Goal: Information Seeking & Learning: Learn about a topic

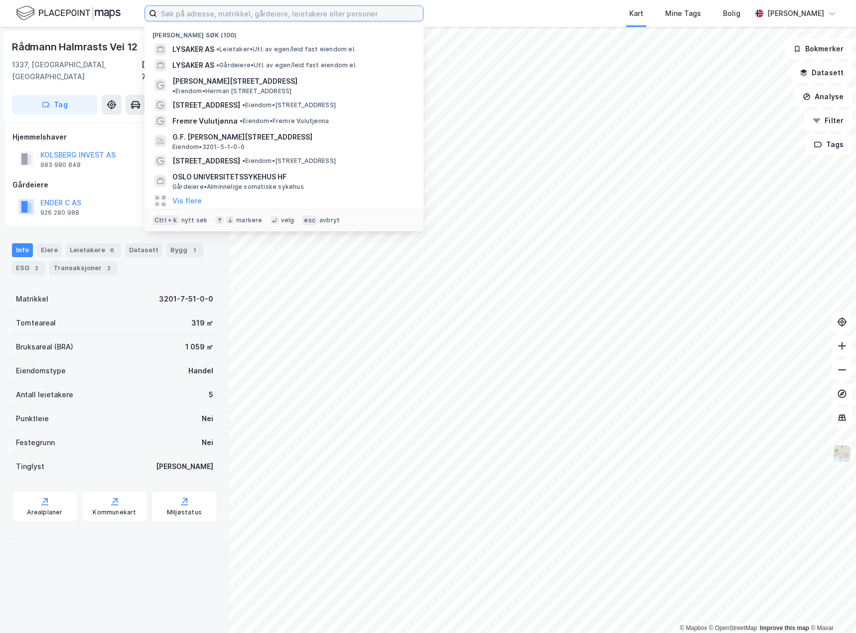
click at [195, 14] on input at bounding box center [290, 13] width 266 height 15
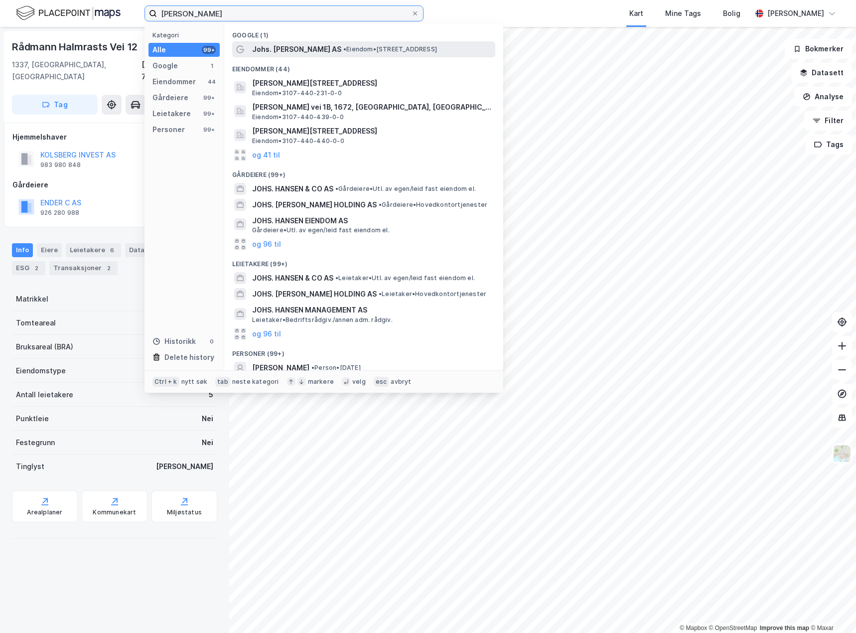
type input "[PERSON_NAME]"
click at [302, 52] on span "Johs. [PERSON_NAME] AS" at bounding box center [296, 49] width 89 height 12
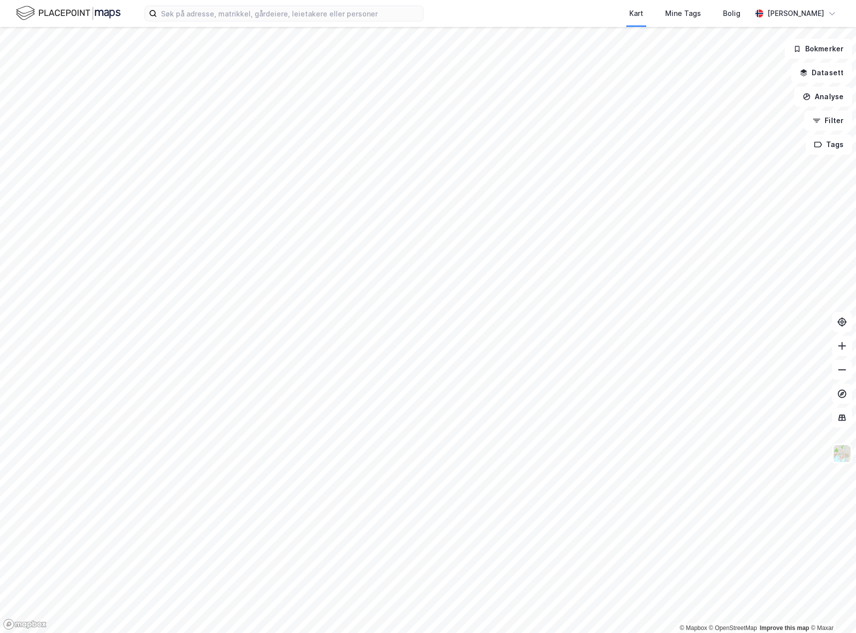
click at [207, 23] on div "Kart Mine Tags Bolig [PERSON_NAME]" at bounding box center [428, 13] width 856 height 27
click at [206, 16] on input at bounding box center [290, 13] width 266 height 15
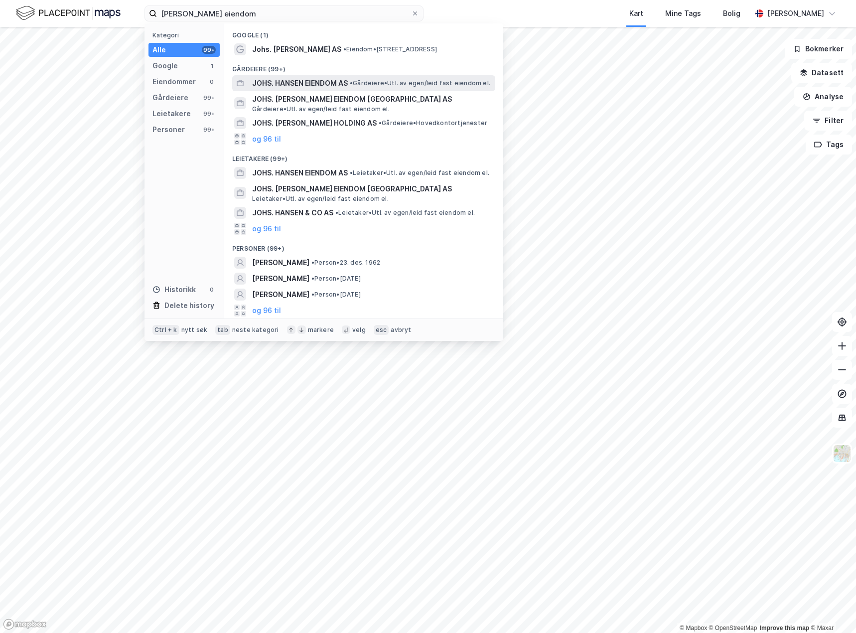
click at [269, 84] on span "JOHS. HANSEN EIENDOM AS" at bounding box center [300, 83] width 96 height 12
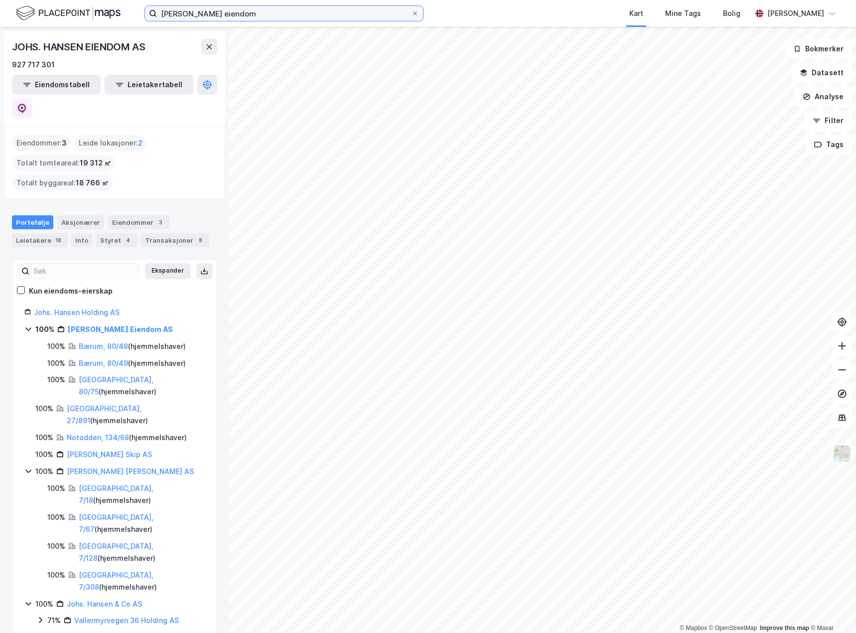
click at [242, 16] on input "[PERSON_NAME] eiendom" at bounding box center [284, 13] width 254 height 15
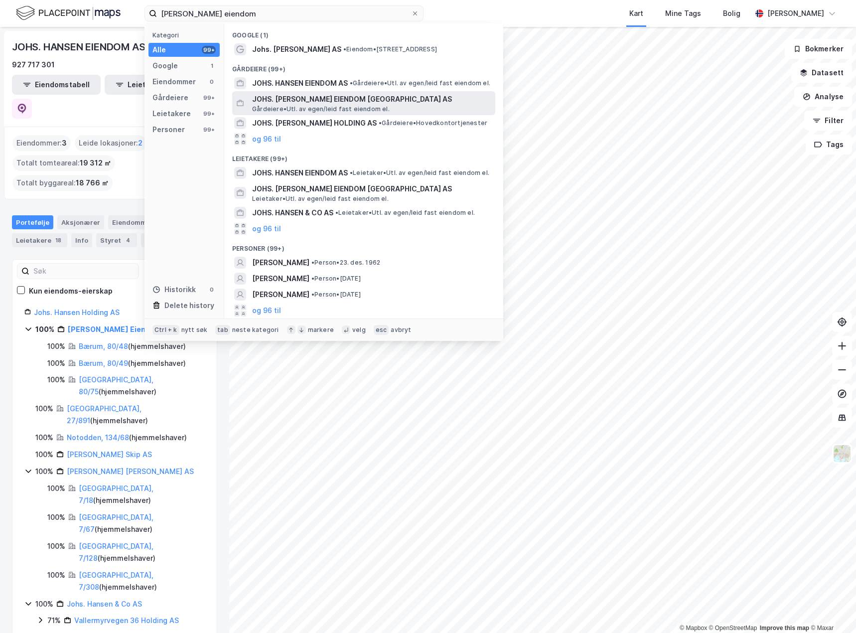
click at [272, 105] on span "Gårdeiere • Utl. av egen/leid fast eiendom el." at bounding box center [321, 109] width 138 height 8
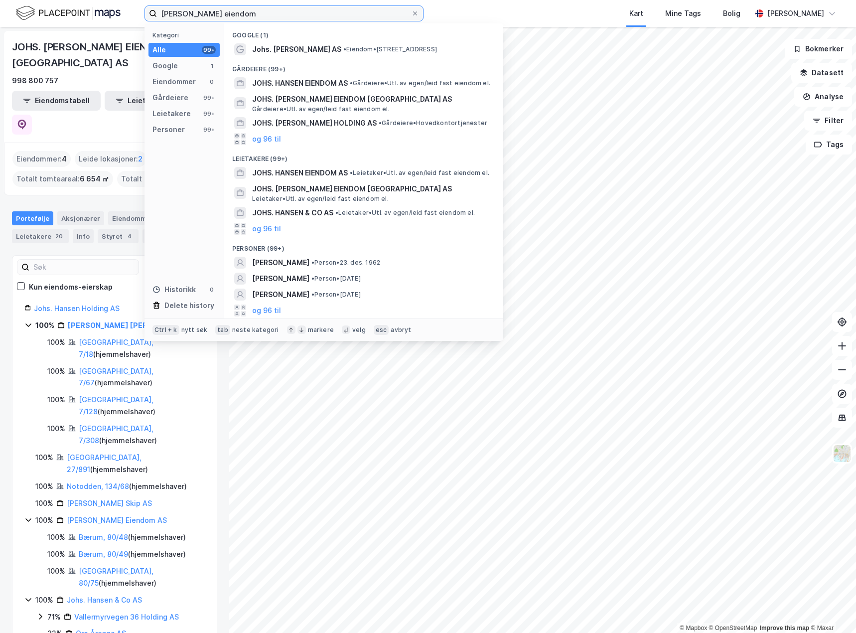
drag, startPoint x: 180, startPoint y: 12, endPoint x: 243, endPoint y: 15, distance: 62.8
click at [180, 12] on input "[PERSON_NAME] eiendom" at bounding box center [284, 13] width 254 height 15
click at [257, 15] on input "[PERSON_NAME] eiendom" at bounding box center [284, 13] width 254 height 15
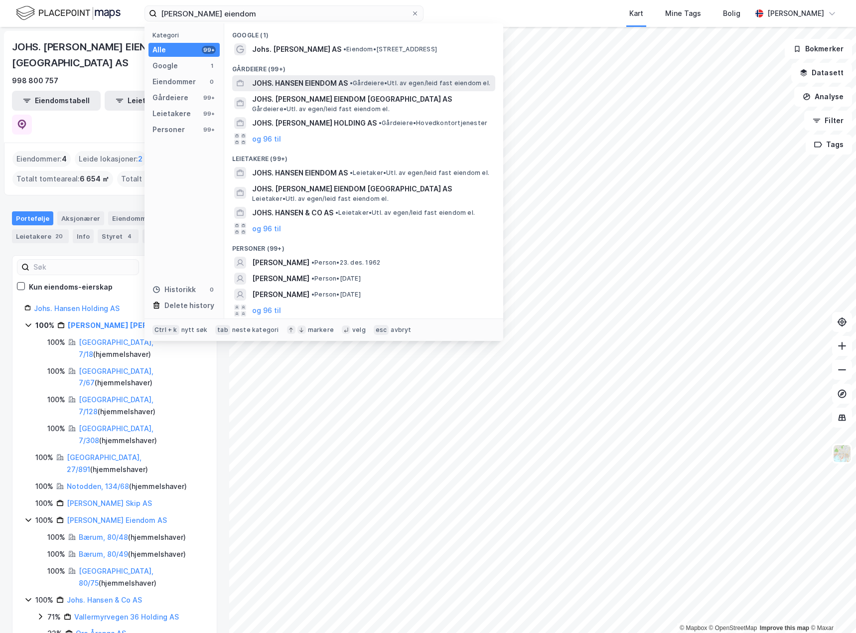
click at [282, 84] on span "JOHS. HANSEN EIENDOM AS" at bounding box center [300, 83] width 96 height 12
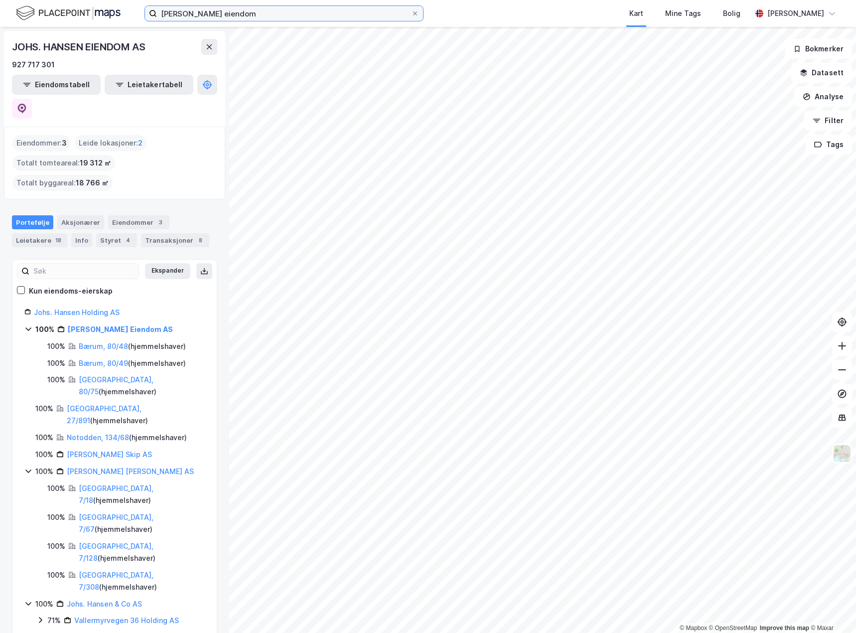
click at [246, 15] on input "[PERSON_NAME] eiendom" at bounding box center [284, 13] width 254 height 15
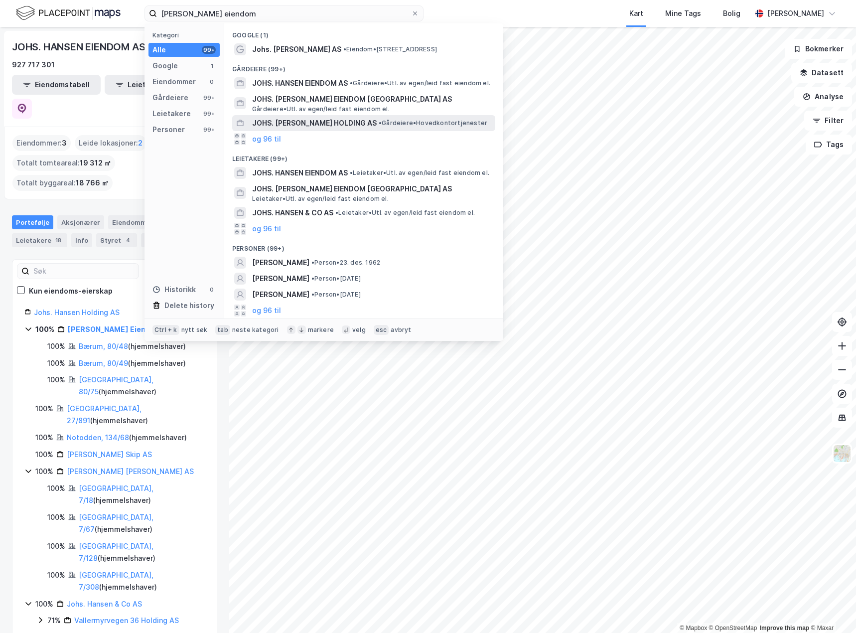
click at [292, 123] on span "JOHS. [PERSON_NAME] HOLDING AS" at bounding box center [314, 123] width 125 height 12
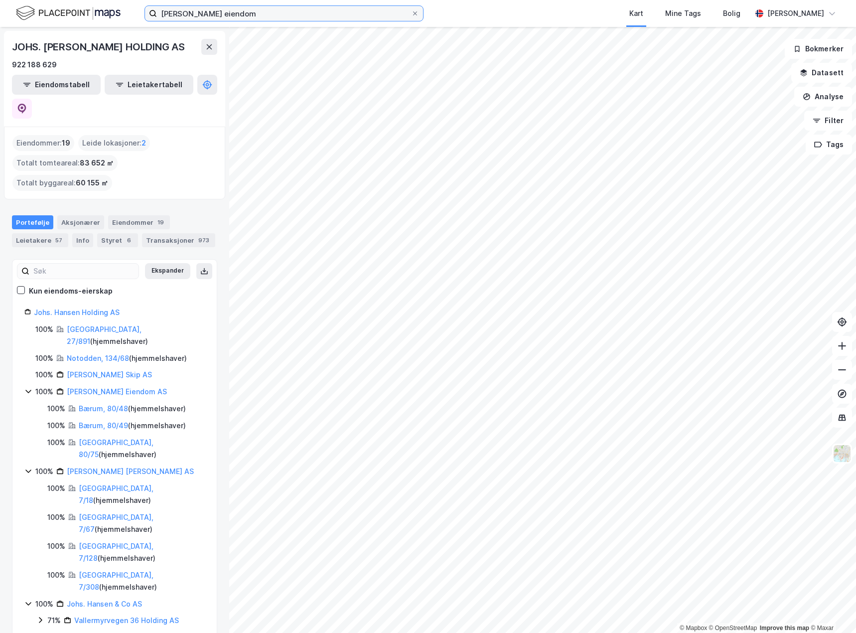
click at [229, 18] on input "[PERSON_NAME] eiendom" at bounding box center [284, 13] width 254 height 15
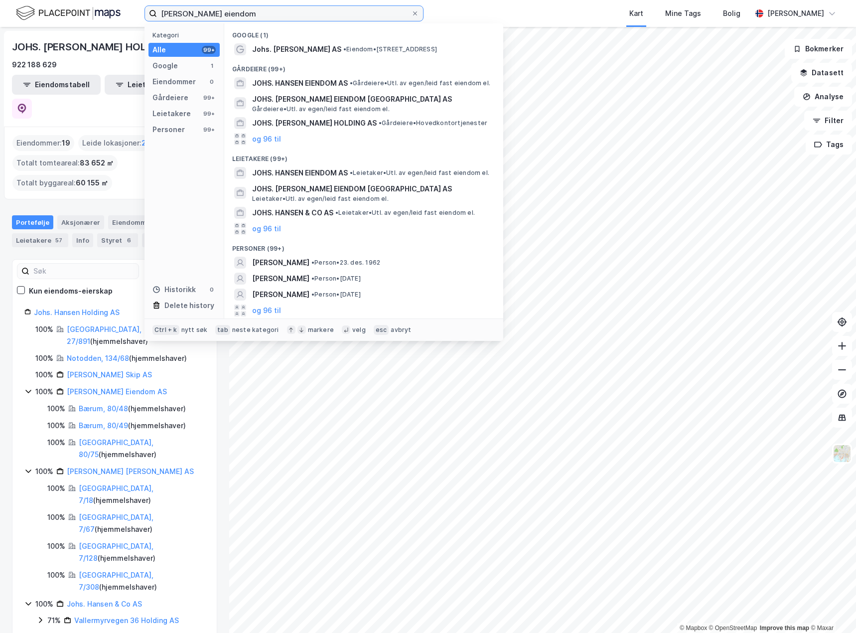
drag, startPoint x: 262, startPoint y: 12, endPoint x: 110, endPoint y: 12, distance: 152.0
click at [110, 12] on div "[PERSON_NAME] eiendom Kategori Alle 99+ Google 1 Eiendommer 0 Gårdeiere 99+ Lei…" at bounding box center [428, 13] width 856 height 27
type input "dansrudveien 55"
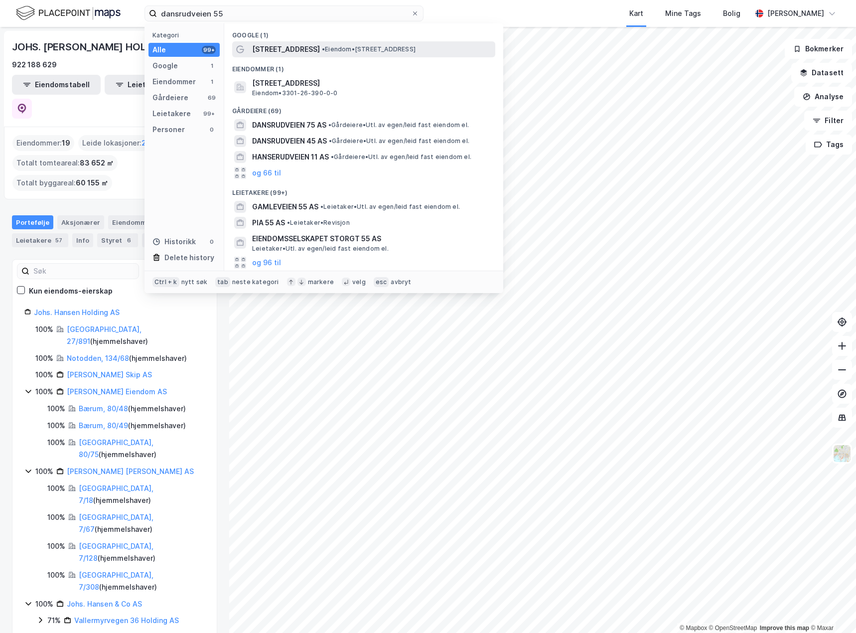
click at [270, 53] on span "[STREET_ADDRESS]" at bounding box center [286, 49] width 68 height 12
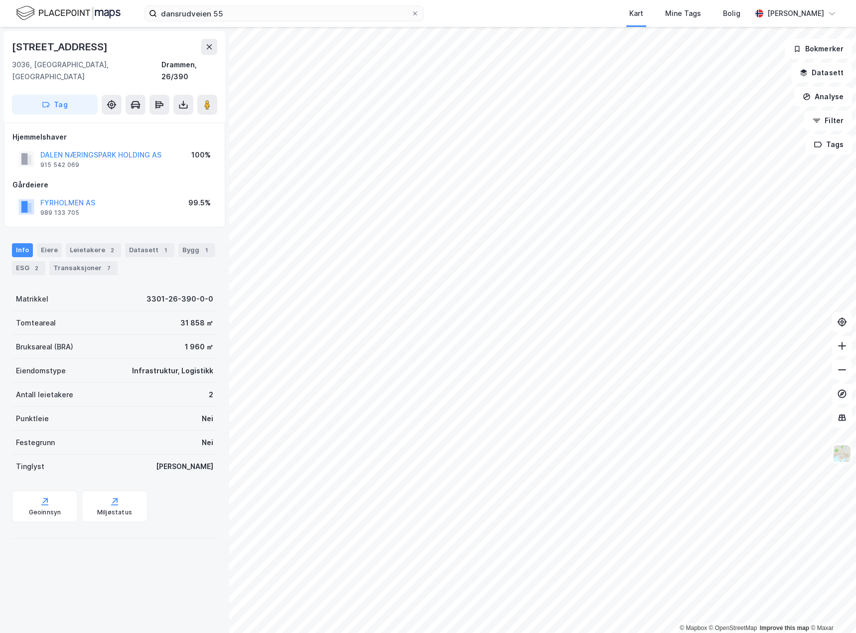
click at [213, 420] on div "© Mapbox © OpenStreetMap Improve this map © Maxar [STREET_ADDRESS] Tag Hjemmels…" at bounding box center [428, 330] width 856 height 606
click at [58, 12] on img at bounding box center [68, 12] width 105 height 17
